Goal: Contribute content

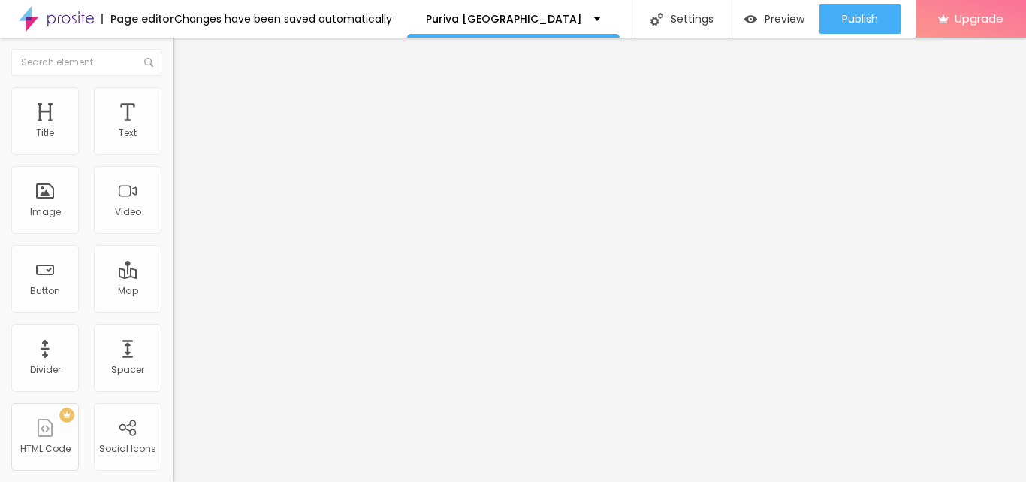
click at [173, 181] on div at bounding box center [259, 175] width 173 height 12
click at [173, 310] on input "https://" at bounding box center [263, 302] width 180 height 15
paste input "[DOMAIN_NAME][URL]"
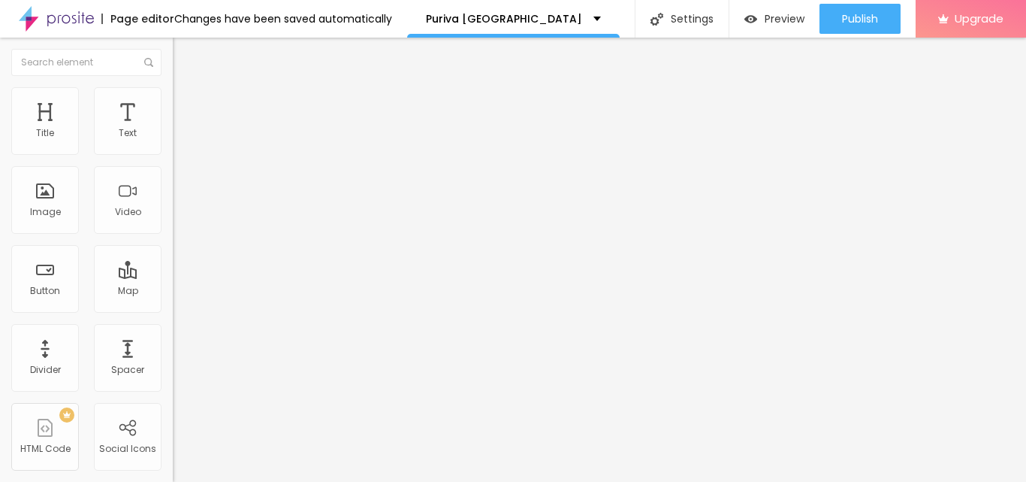
scroll to position [0, 66]
type input "[URL][DOMAIN_NAME]"
click at [173, 328] on div at bounding box center [259, 328] width 173 height 0
click at [173, 141] on input "Click me" at bounding box center [263, 133] width 180 height 15
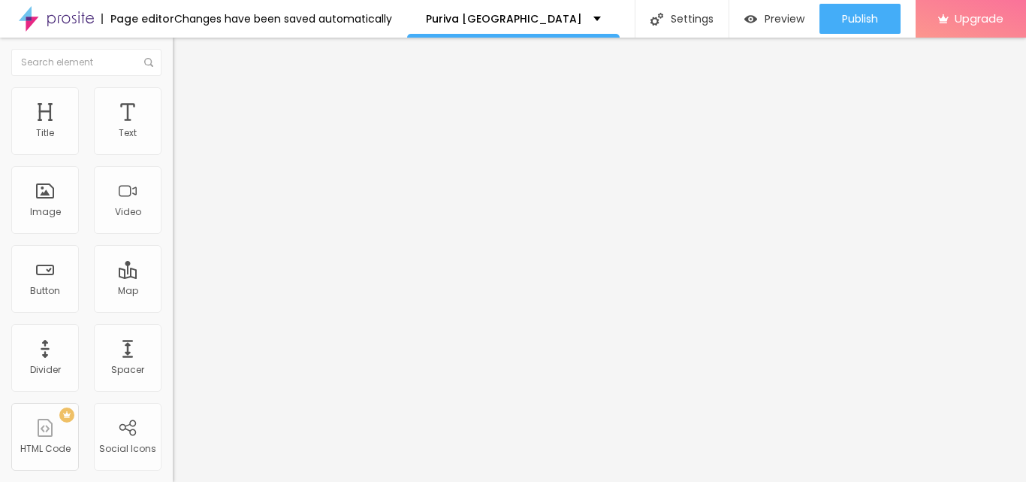
click at [173, 141] on input "Click me" at bounding box center [263, 133] width 180 height 15
paste input "Bestil Nu"
type input "Bestil Nu"
click at [173, 308] on input "https://" at bounding box center [263, 300] width 180 height 15
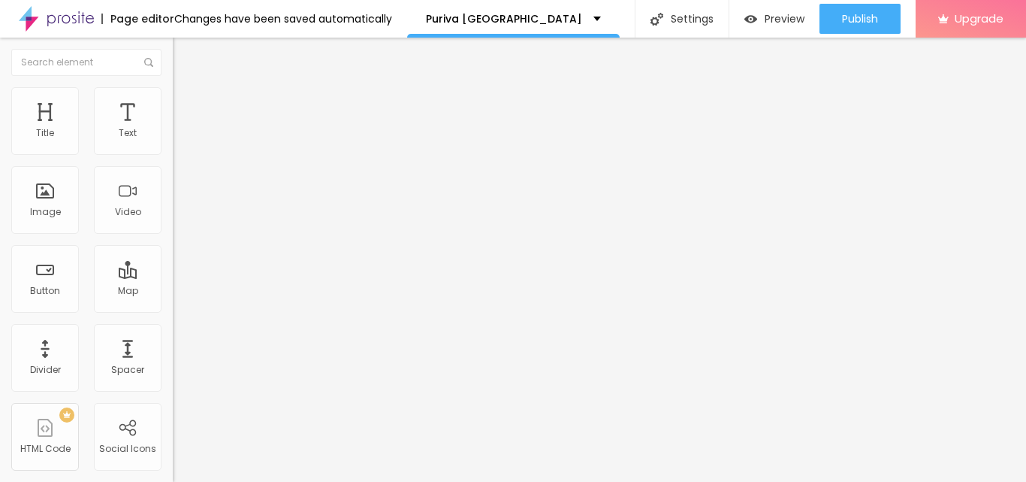
click at [173, 308] on input "https://" at bounding box center [263, 300] width 180 height 15
paste input "✅🔗Loremi Dolors Ametcons a Elitsed d eiu – te inci utla et dolor magnaaliquaen …"
click at [173, 308] on input "text" at bounding box center [263, 300] width 180 height 15
paste input "[URL][DOMAIN_NAME]"
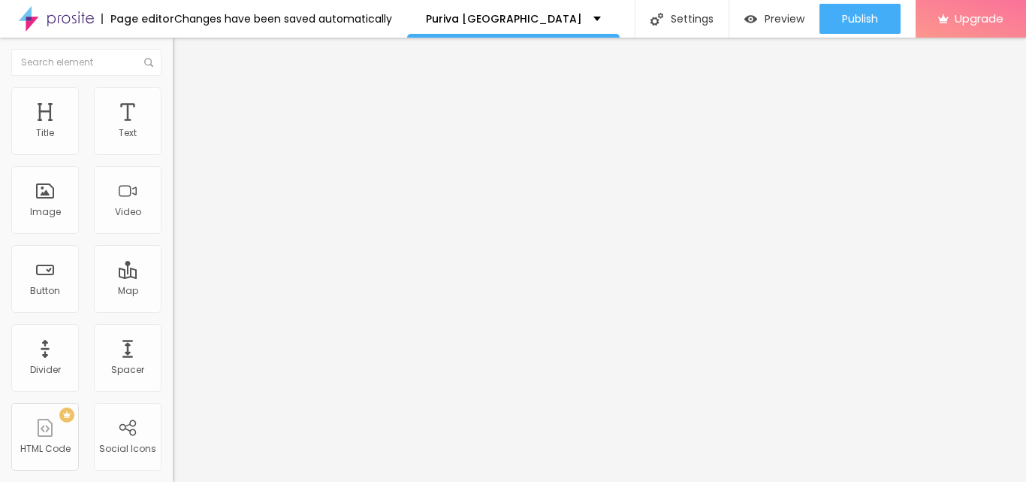
scroll to position [0, 66]
type input "[URL][DOMAIN_NAME]"
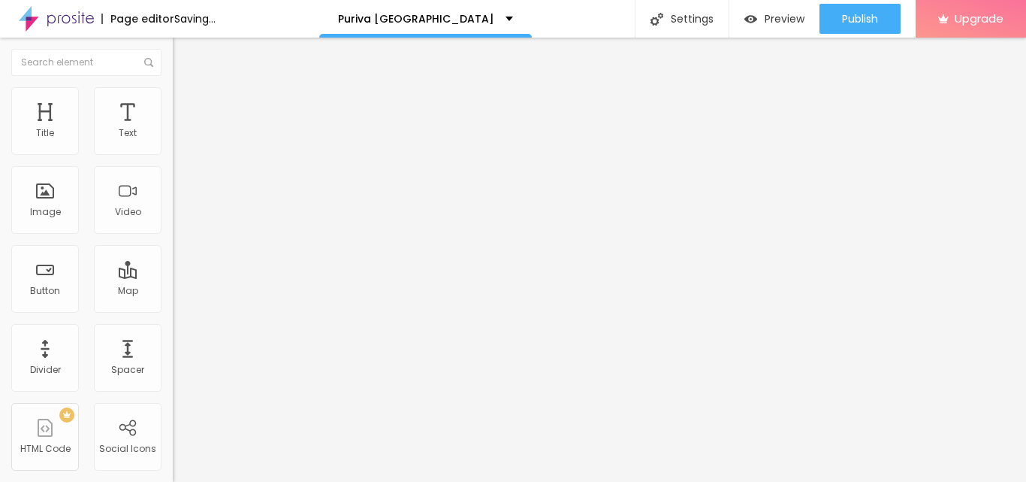
click at [173, 129] on span "Add image" at bounding box center [204, 122] width 62 height 13
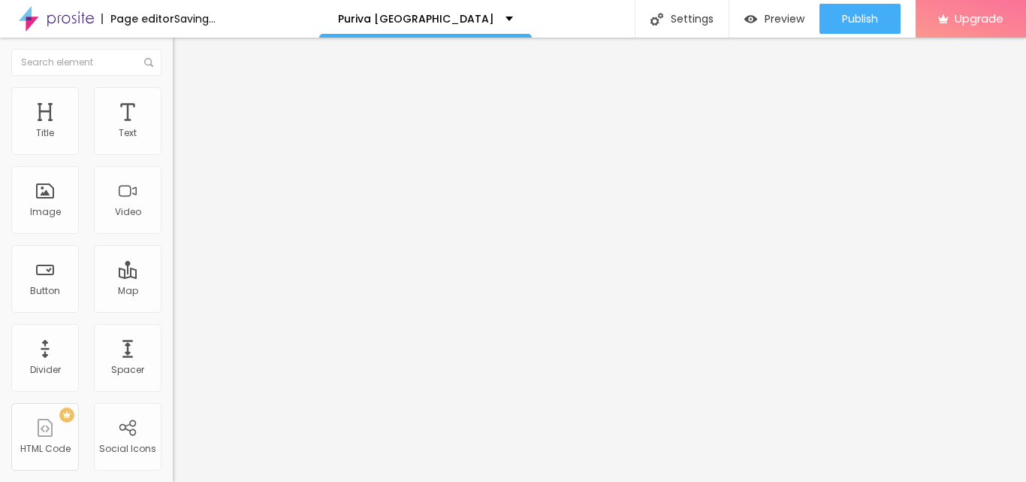
click at [173, 190] on img at bounding box center [178, 185] width 11 height 11
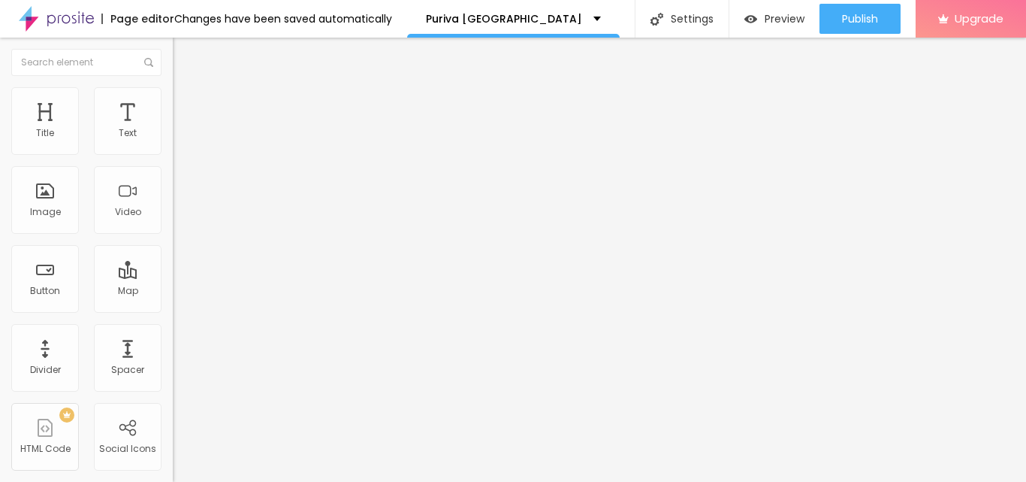
click at [173, 98] on li "Style" at bounding box center [259, 94] width 173 height 15
type input "95"
type input "90"
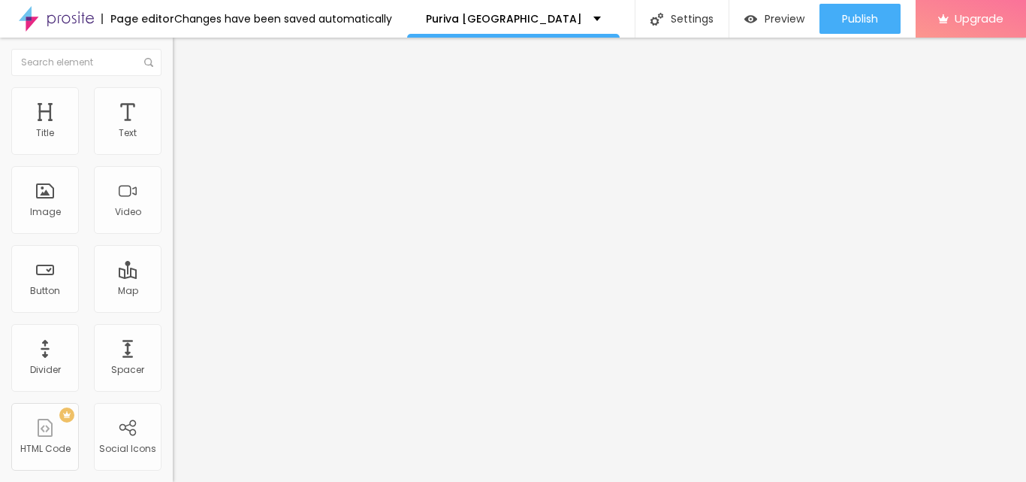
type input "80"
type input "75"
type input "70"
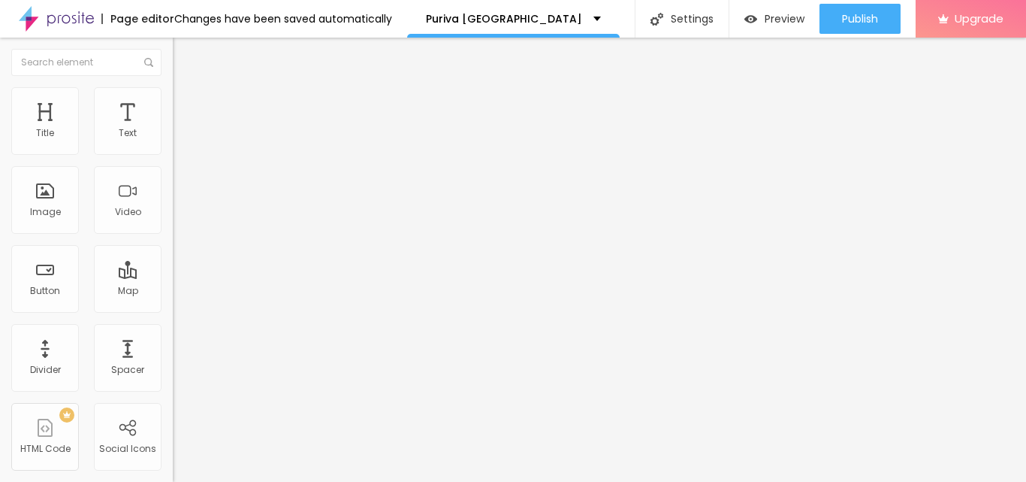
type input "70"
type input "65"
type input "60"
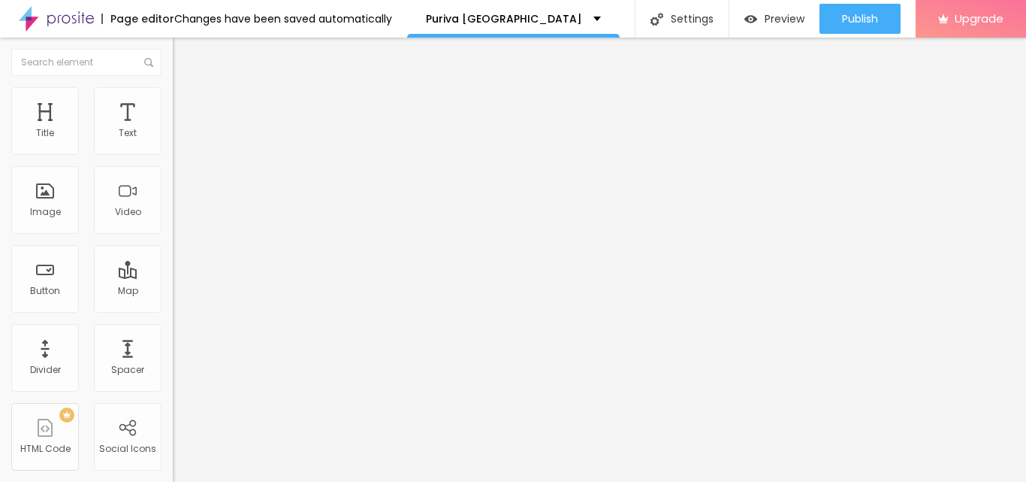
type input "55"
type input "50"
type input "45"
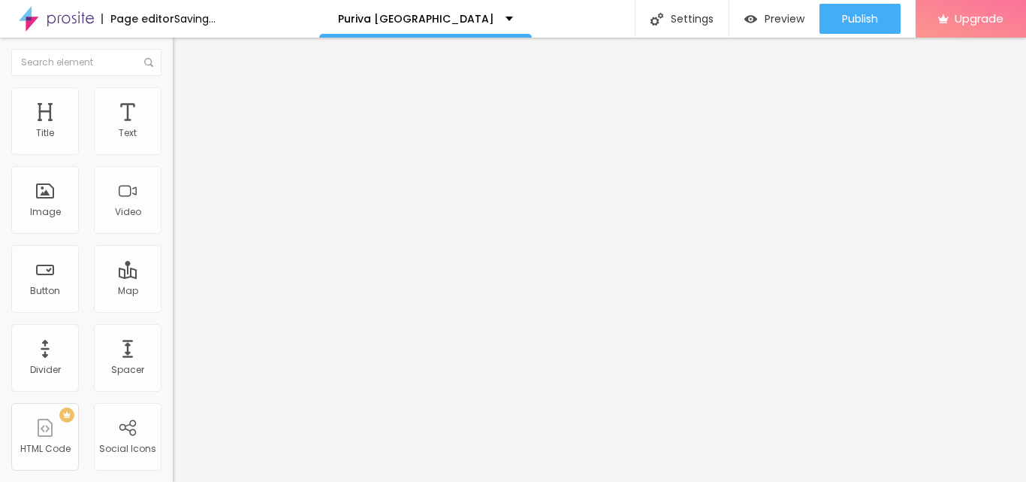
drag, startPoint x: 157, startPoint y: 161, endPoint x: 71, endPoint y: 164, distance: 85.7
type input "45"
click at [173, 154] on input "range" at bounding box center [221, 148] width 97 height 12
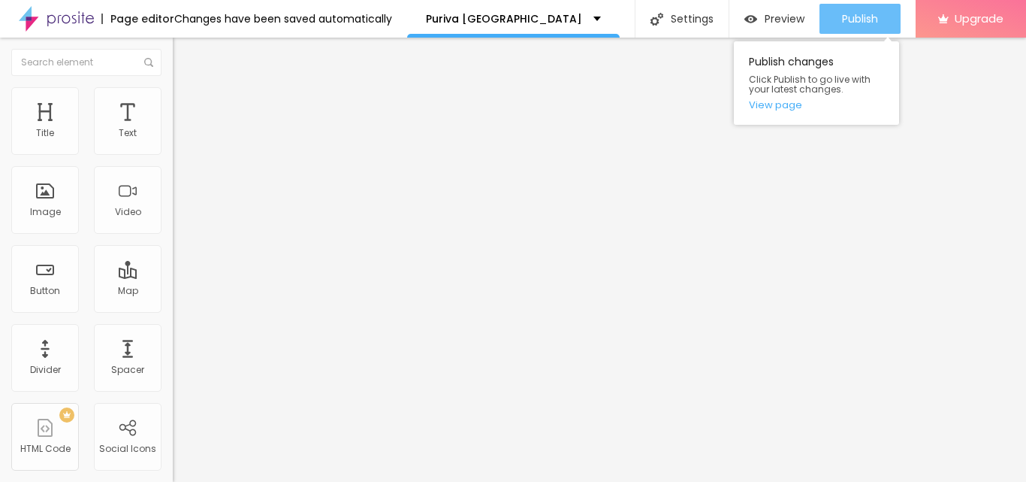
click at [857, 28] on div "Publish" at bounding box center [860, 19] width 36 height 30
